Goal: Information Seeking & Learning: Learn about a topic

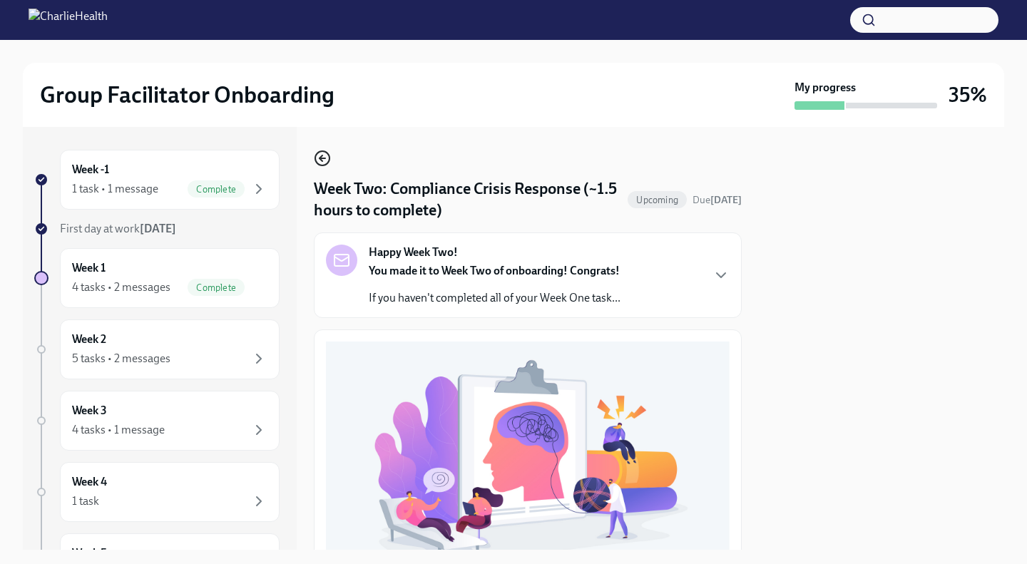
click at [320, 160] on icon "button" at bounding box center [321, 158] width 3 height 6
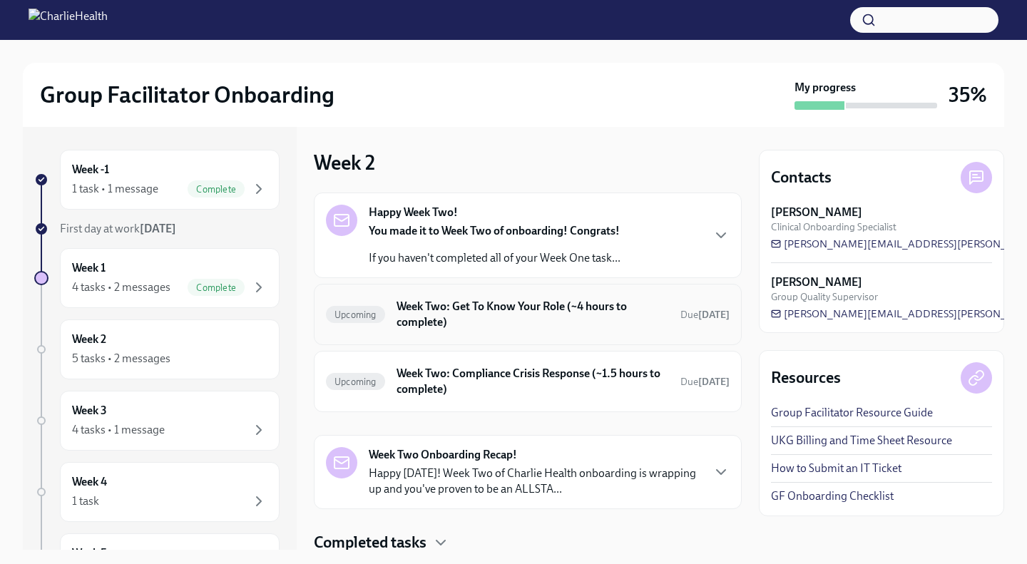
click at [516, 310] on h6 "Week Two: Get To Know Your Role (~4 hours to complete)" at bounding box center [533, 314] width 272 height 31
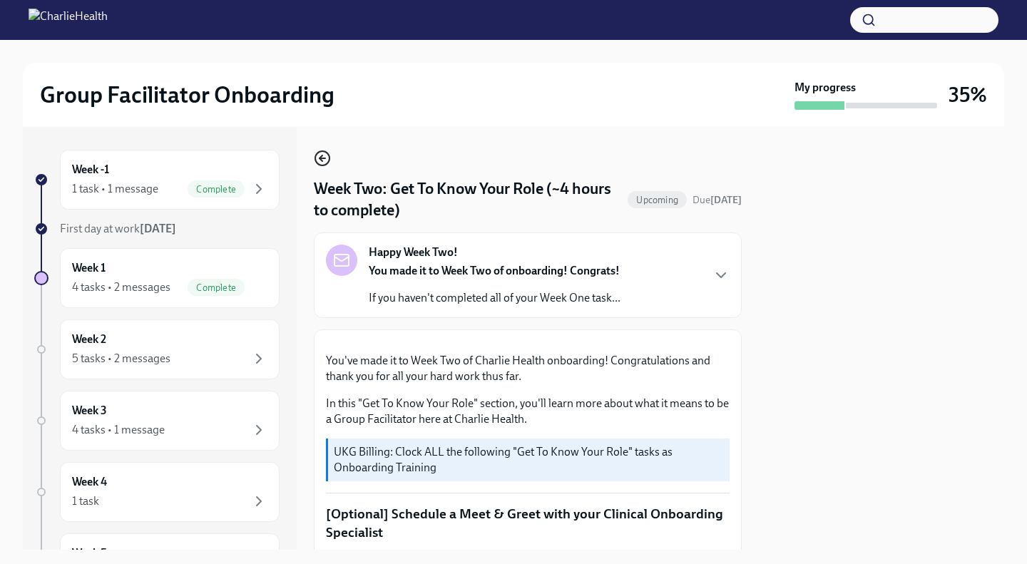
click at [320, 155] on icon "button" at bounding box center [322, 158] width 17 height 17
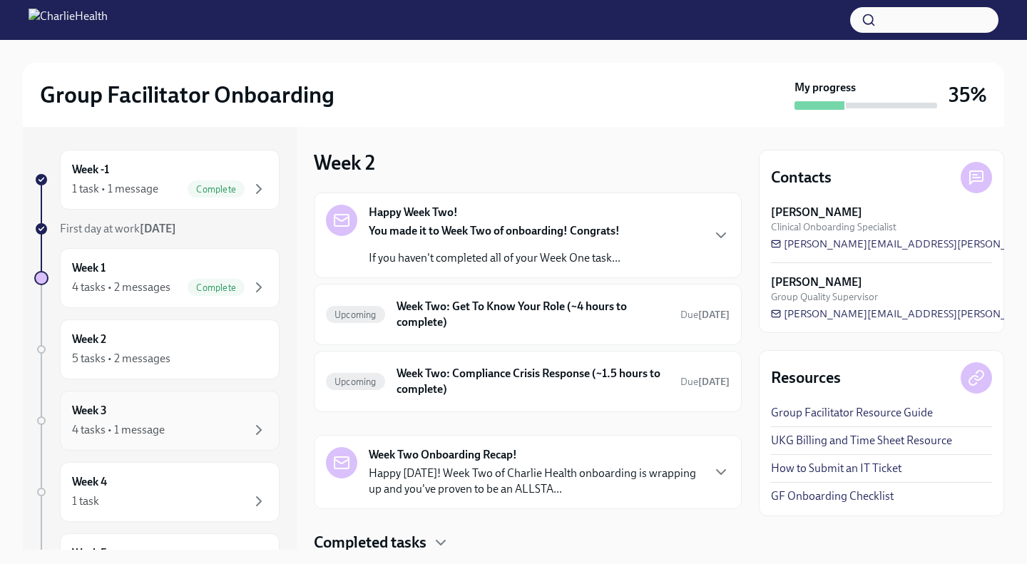
click at [180, 402] on div "Week 3 4 tasks • 1 message" at bounding box center [170, 421] width 220 height 60
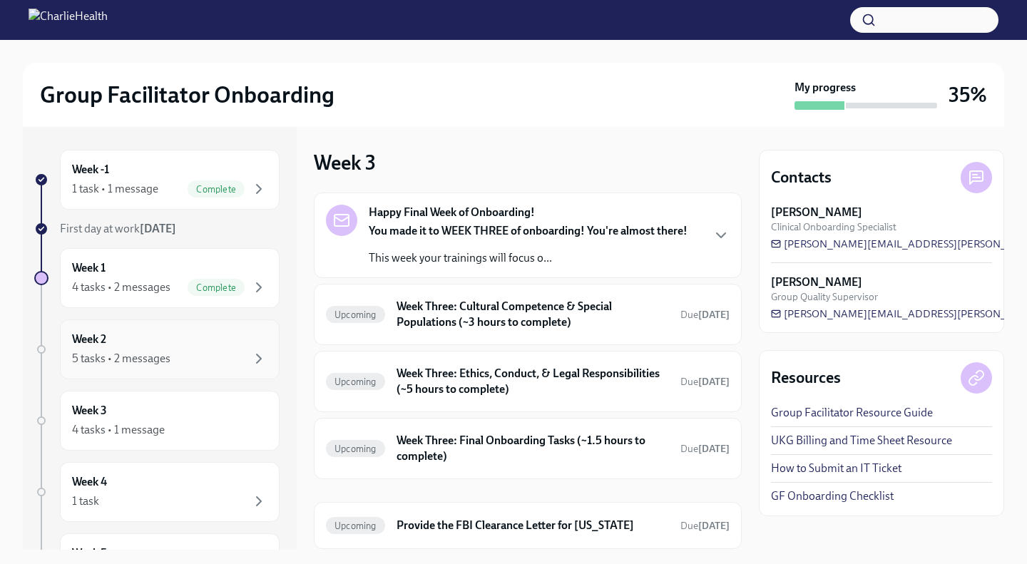
click at [140, 334] on div "Week 2 5 tasks • 2 messages" at bounding box center [169, 350] width 195 height 36
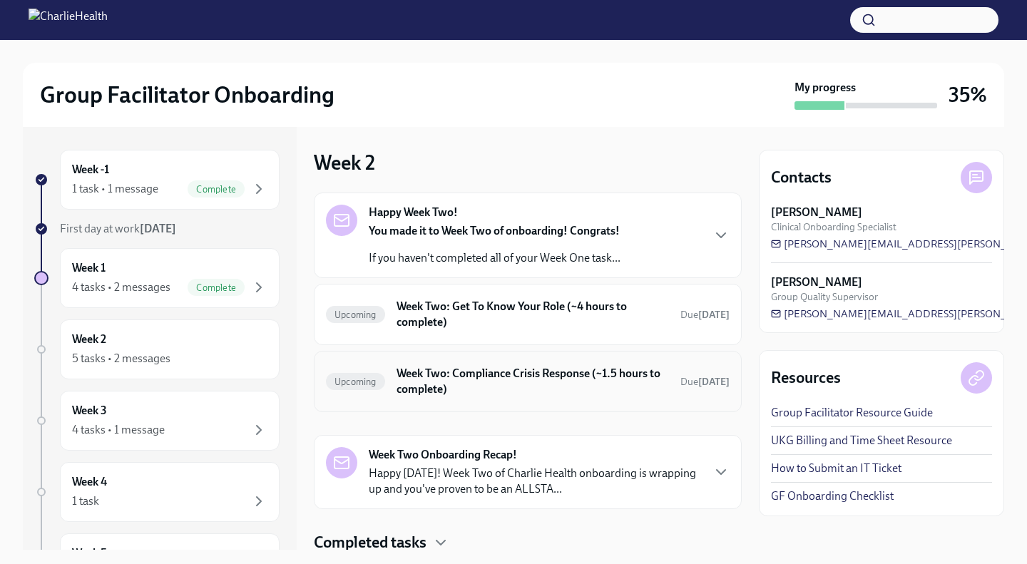
click at [497, 387] on h6 "Week Two: Compliance Crisis Response (~1.5 hours to complete)" at bounding box center [533, 381] width 272 height 31
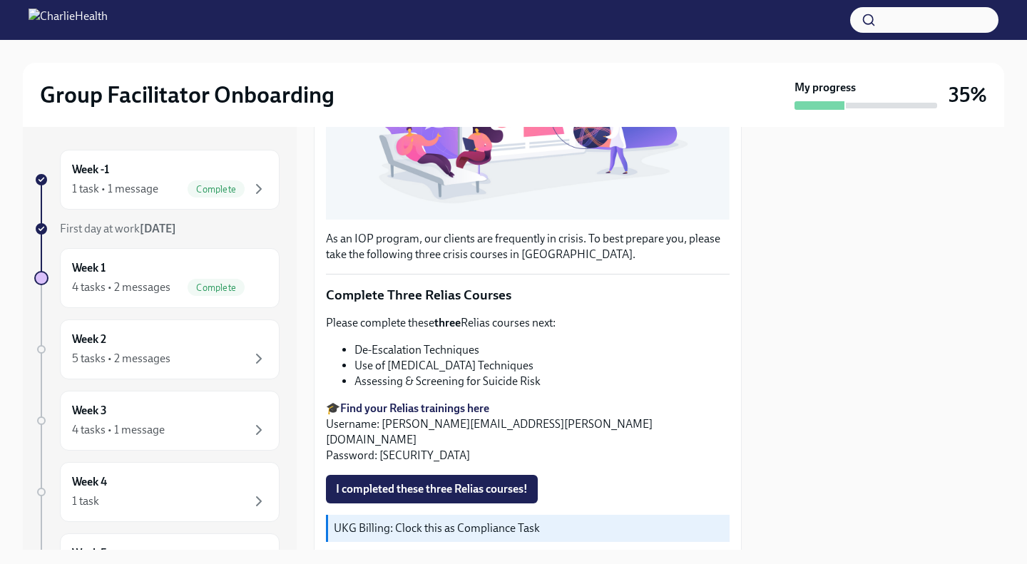
scroll to position [405, 0]
